Goal: Task Accomplishment & Management: Use online tool/utility

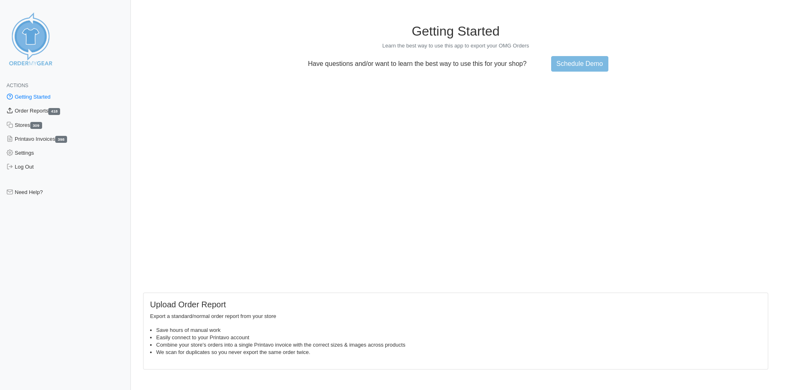
click at [50, 105] on link "Order Reports 418" at bounding box center [65, 111] width 131 height 14
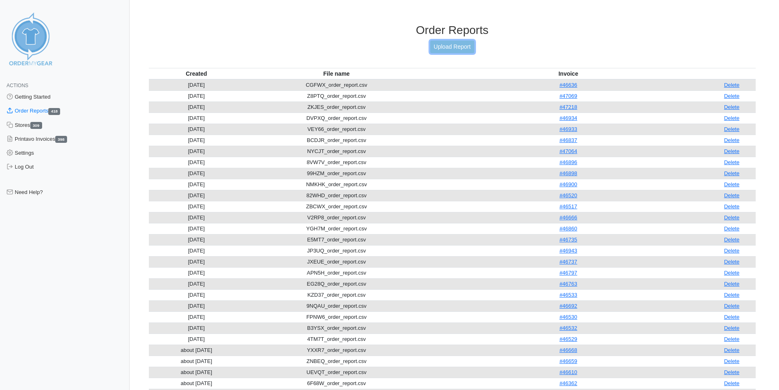
click at [466, 48] on link "Upload Report" at bounding box center [452, 46] width 44 height 13
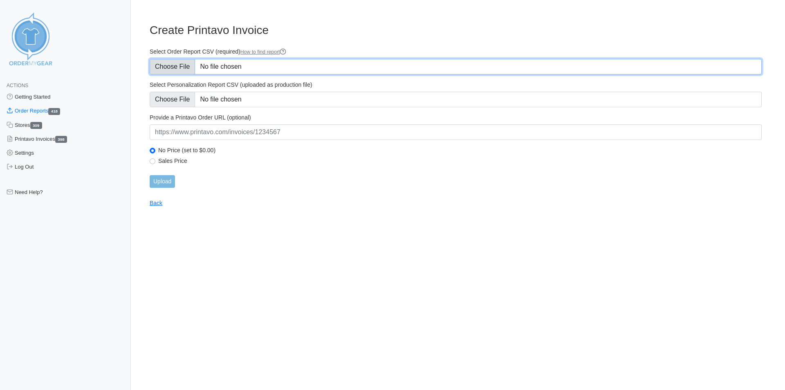
click at [188, 66] on input "Select Order Report CSV (required) How to find report" at bounding box center [456, 67] width 612 height 16
type input "C:\fakepath\4PUNN_order_report.csv"
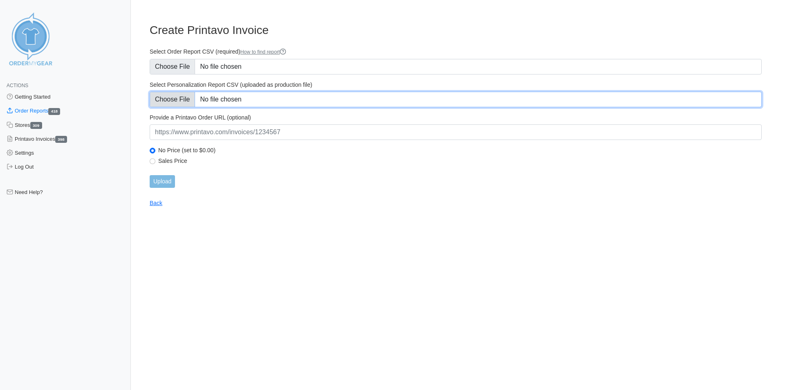
click at [176, 99] on input "Select Personalization Report CSV (uploaded as production file)" at bounding box center [456, 100] width 612 height 16
type input "C:\fakepath\4PUNN_personalization_report.csv"
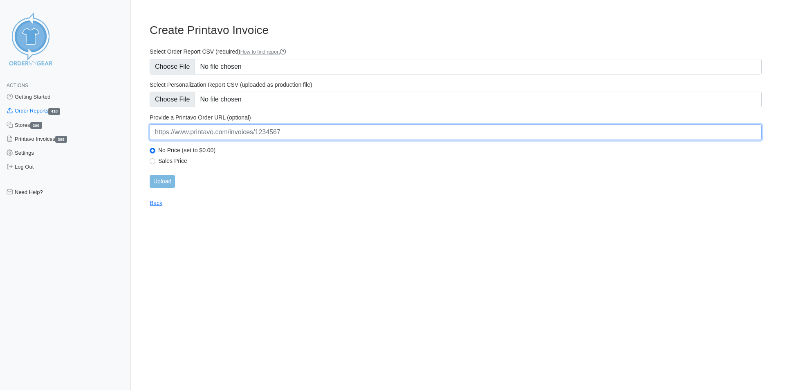
click at [238, 132] on input "url" at bounding box center [456, 132] width 612 height 16
paste input "https://www.printavo.com/invoices/20326894"
type input "https://www.printavo.com/invoices/20326894"
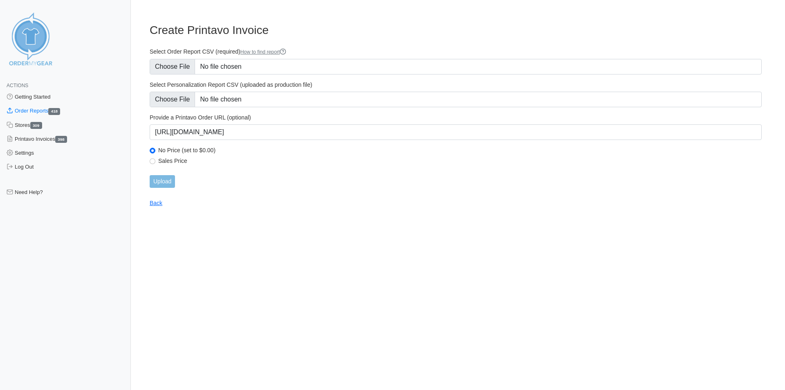
click at [398, 201] on main "Create Printavo Invoice Select Order Report CSV (required) How to find report S…" at bounding box center [456, 109] width 632 height 193
click at [169, 182] on input "Upload" at bounding box center [162, 181] width 25 height 13
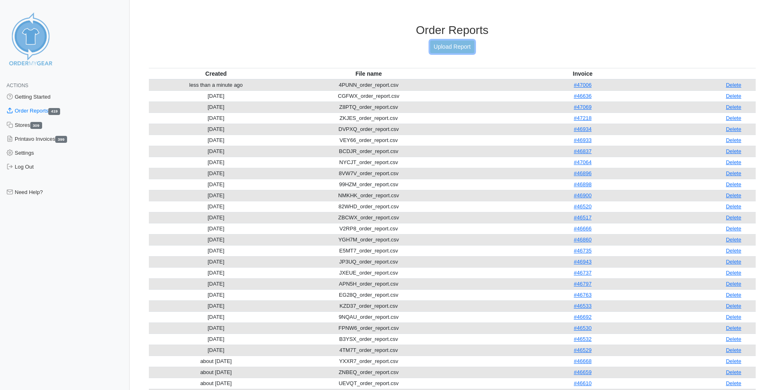
click at [455, 40] on link "Upload Report" at bounding box center [452, 46] width 44 height 13
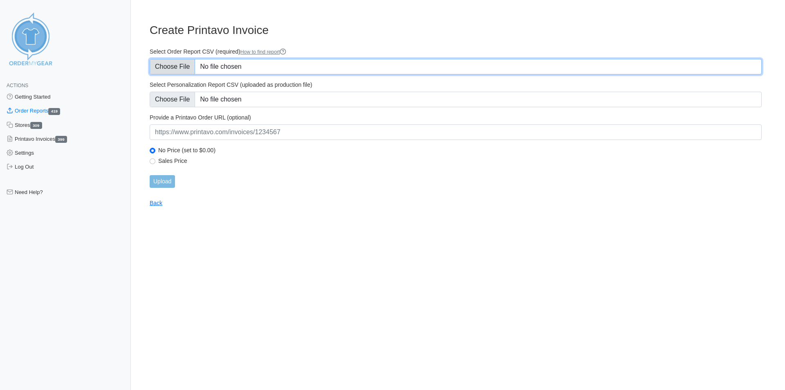
click at [190, 63] on input "Select Order Report CSV (required) How to find report" at bounding box center [456, 67] width 612 height 16
type input "C:\fakepath\2JGCX_order_report.csv"
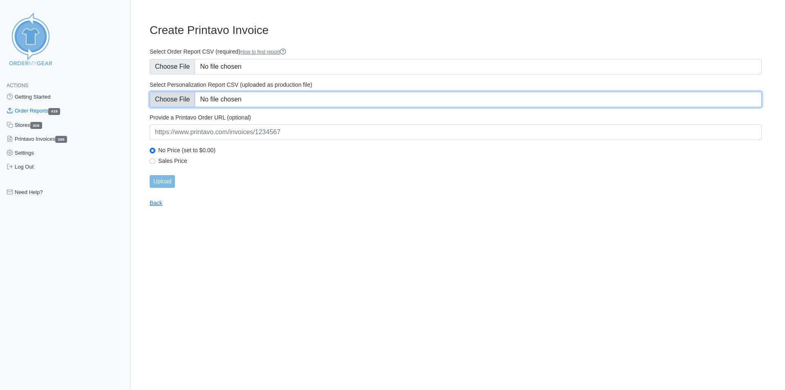
click at [177, 98] on input "Select Personalization Report CSV (uploaded as production file)" at bounding box center [456, 100] width 612 height 16
type input "C:\fakepath\2JGCX_personalization_report.csv"
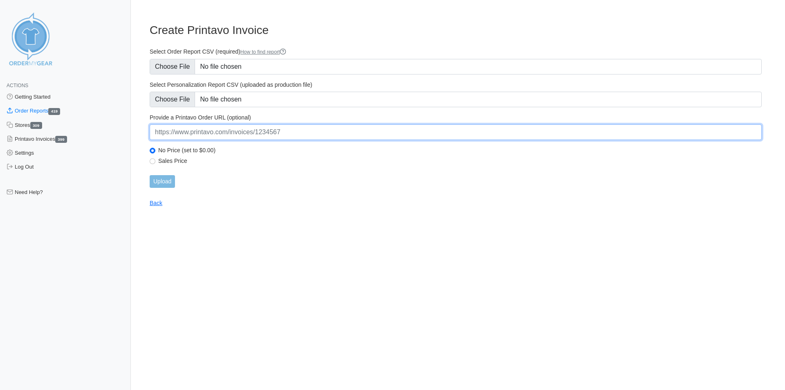
click at [246, 130] on input "url" at bounding box center [456, 132] width 612 height 16
click at [250, 128] on input "url" at bounding box center [456, 132] width 612 height 16
paste input "https://www.printavo.com/invoices/20570090"
type input "https://www.printavo.com/invoices/20570090"
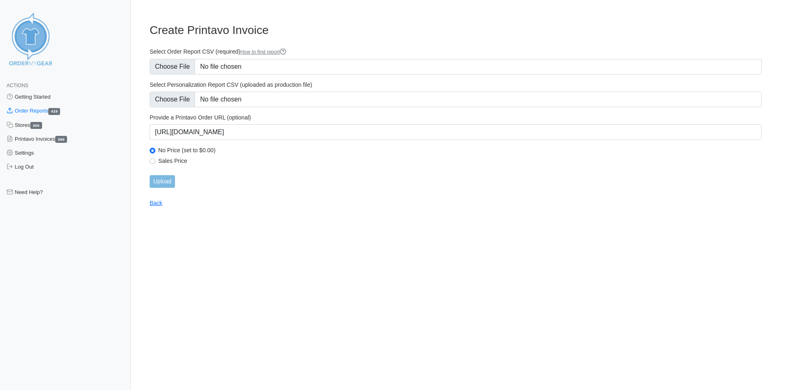
click at [251, 202] on main "Create Printavo Invoice Select Order Report CSV (required) How to find report S…" at bounding box center [456, 109] width 632 height 193
click at [166, 182] on input "Upload" at bounding box center [162, 181] width 25 height 13
